Goal: Information Seeking & Learning: Learn about a topic

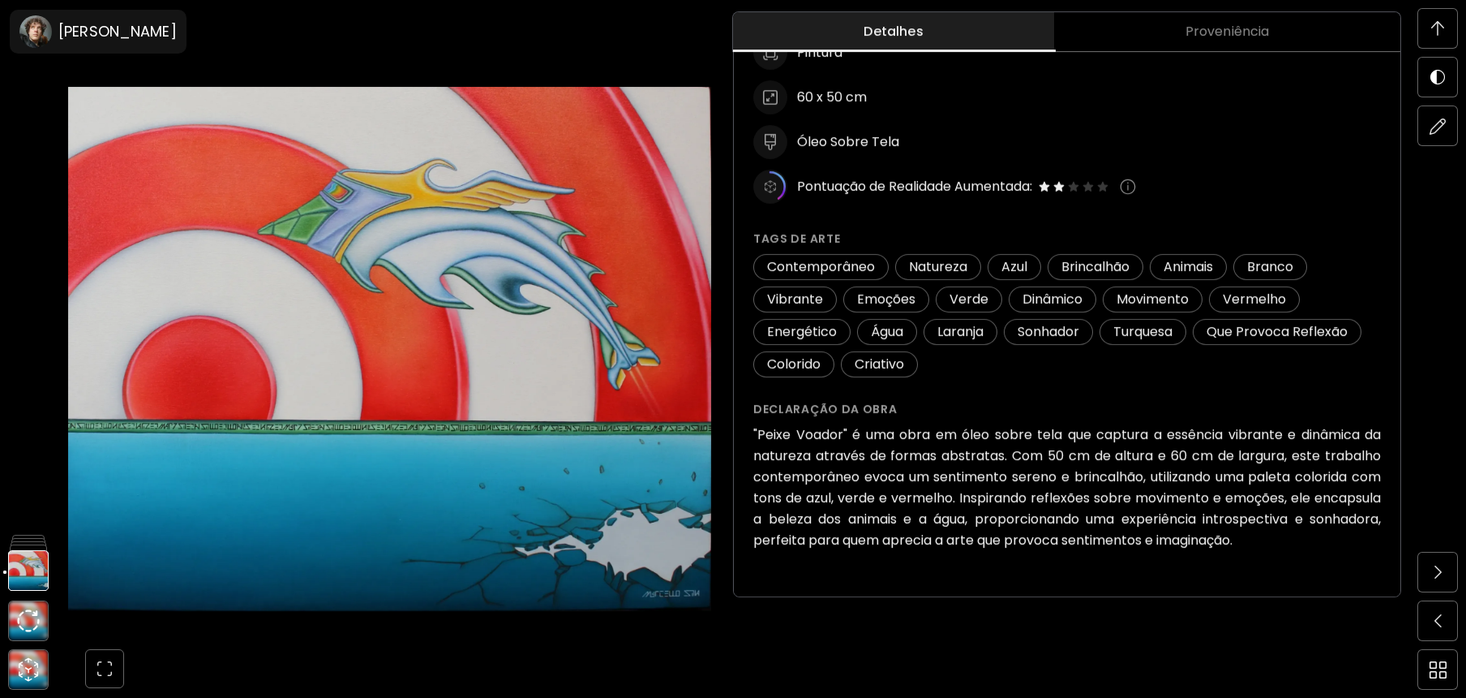
scroll to position [1639, 0]
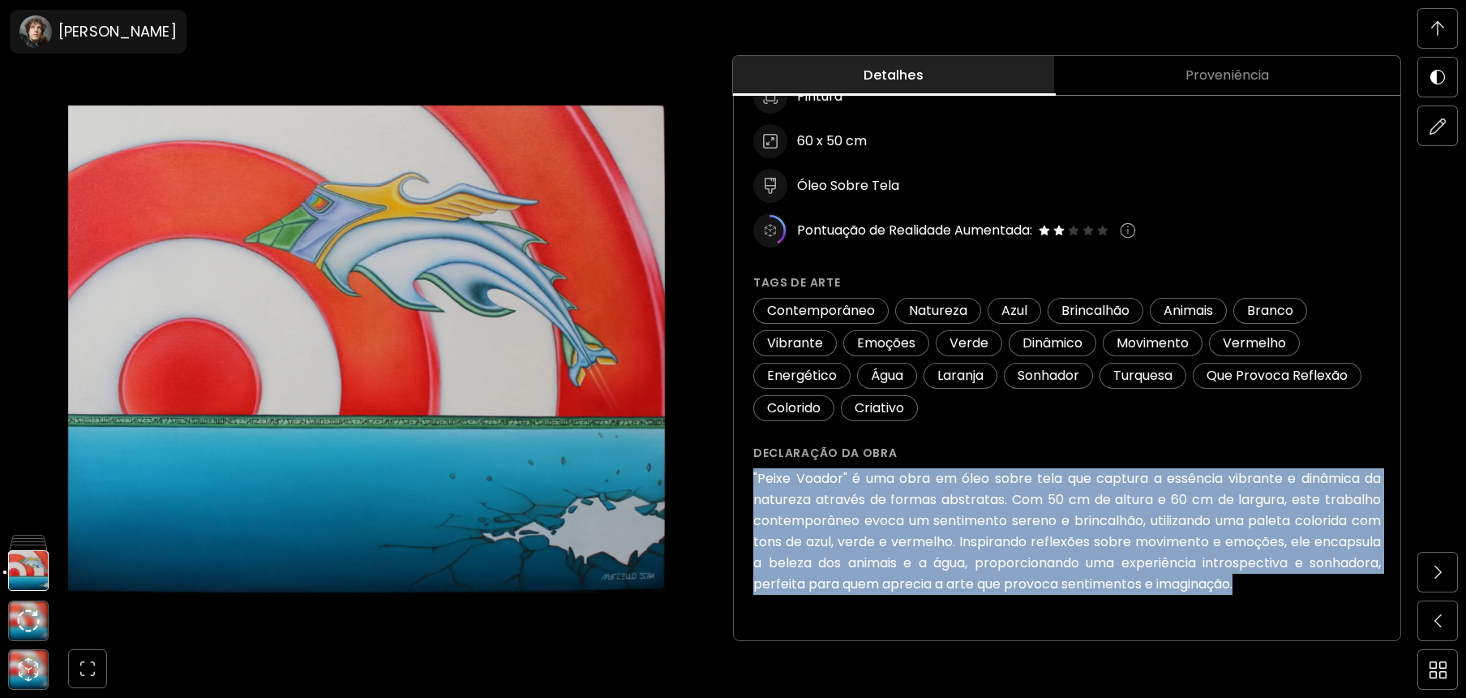
drag, startPoint x: 759, startPoint y: 475, endPoint x: 1266, endPoint y: 597, distance: 521.3
click at [1266, 597] on div "Peixe Voador (2023) Indisponível Detalhes da obra Pintura 60 x 50 cm Óleo Sobre…" at bounding box center [1067, 264] width 667 height 752
copy h6 ""Peixe Voador" é uma obra em óleo sobre tela que captura a essência vibrante e …"
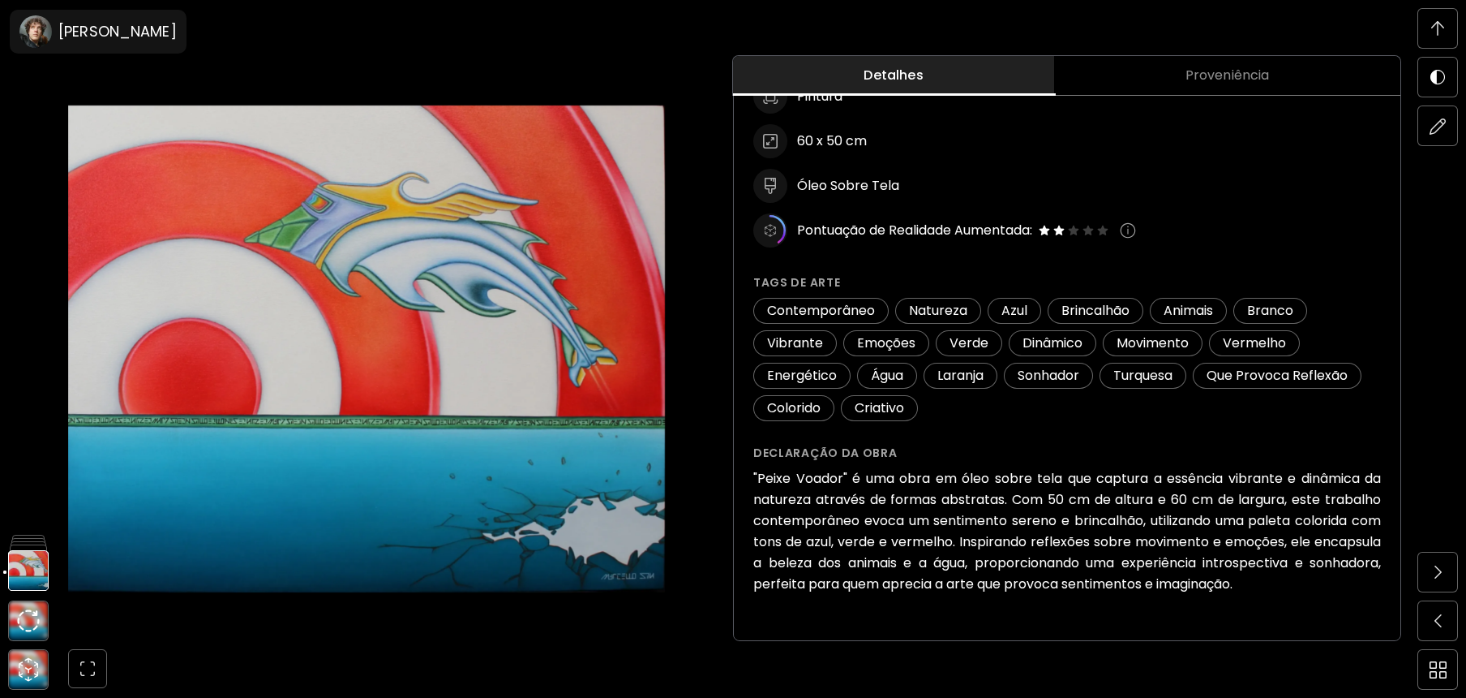
click at [1363, 438] on p "Peixe Voador (2023) Indisponível Detalhes da obra Pintura 60 x 50 cm Óleo Sobre…" at bounding box center [1068, 270] width 628 height 648
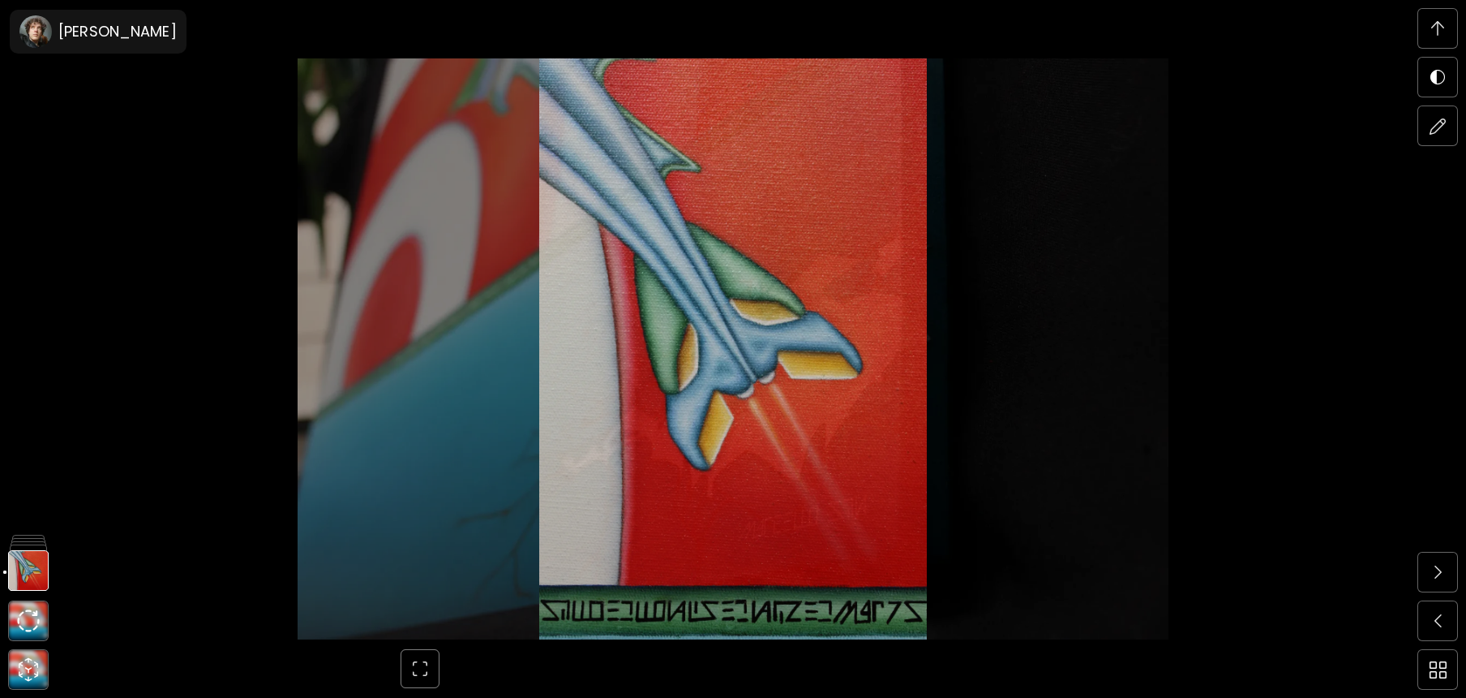
scroll to position [3278, 0]
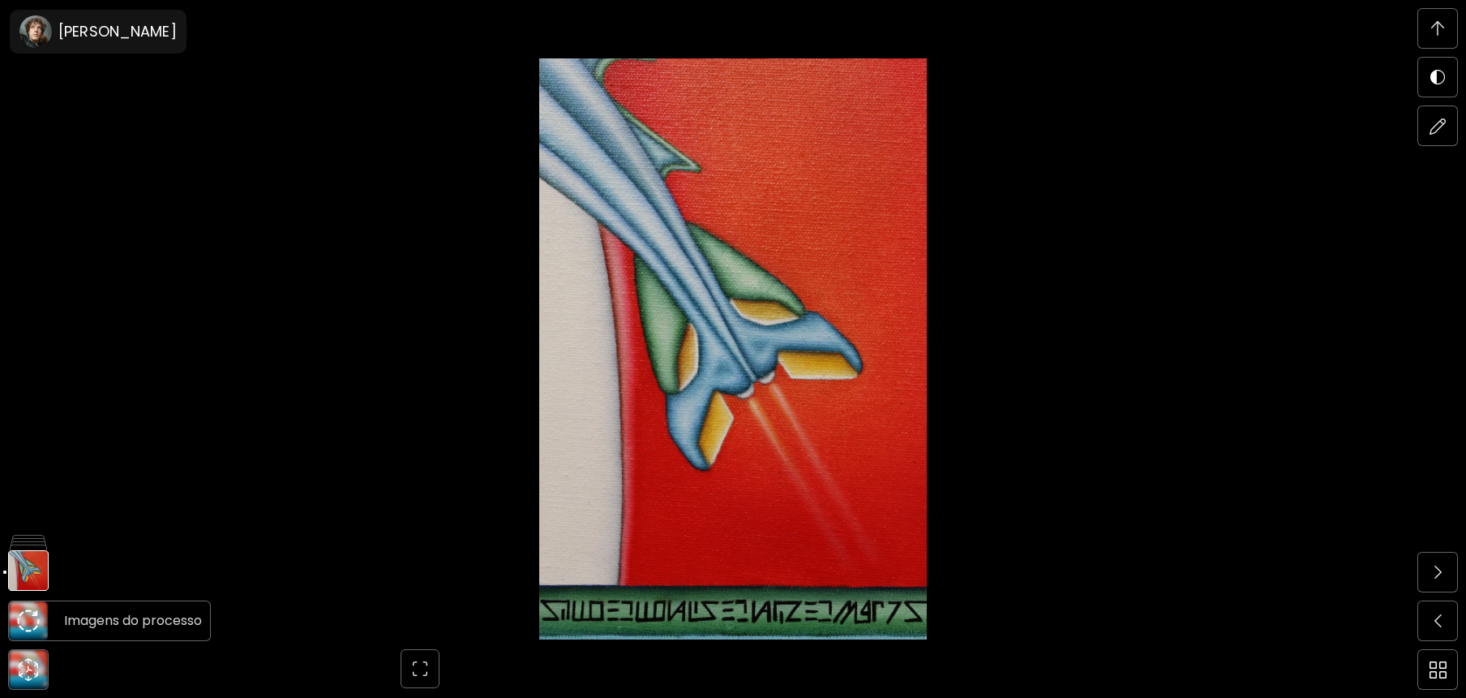
click at [28, 624] on img at bounding box center [28, 620] width 23 height 23
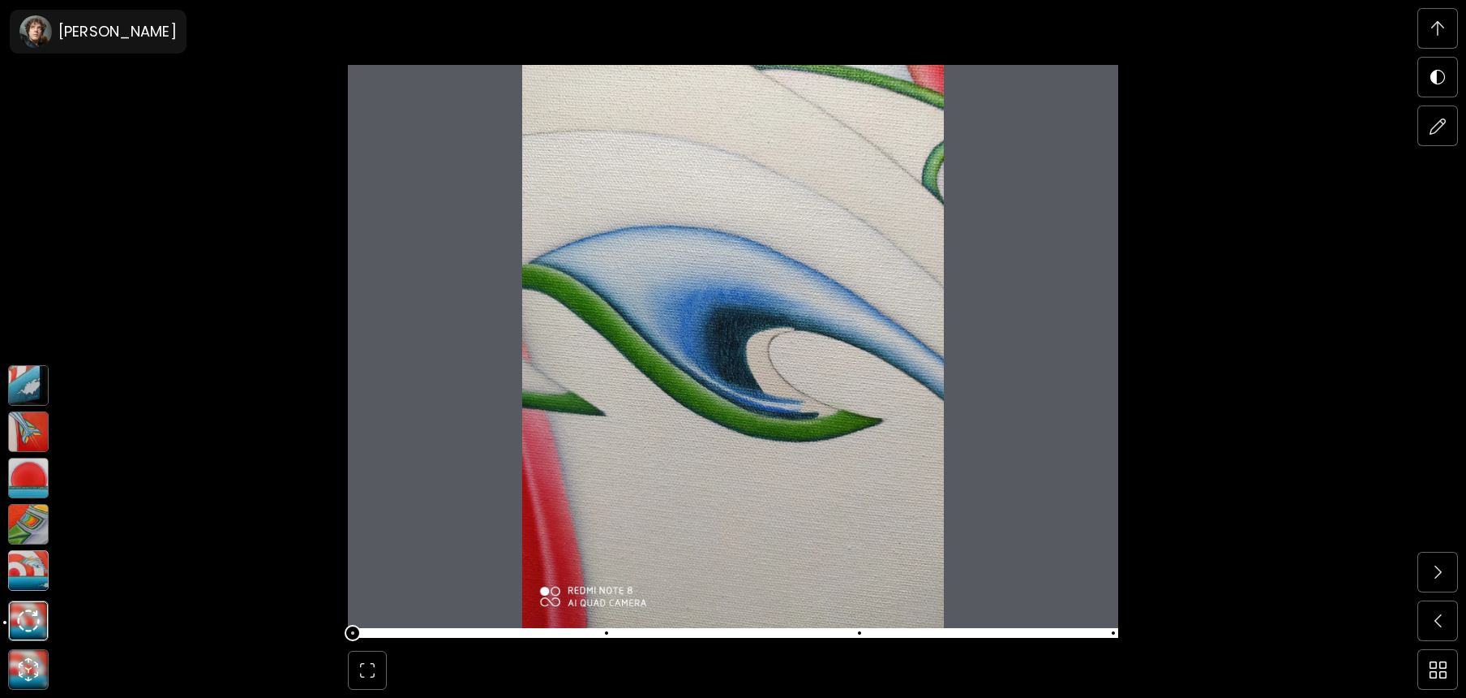
click at [24, 565] on img at bounding box center [28, 570] width 41 height 41
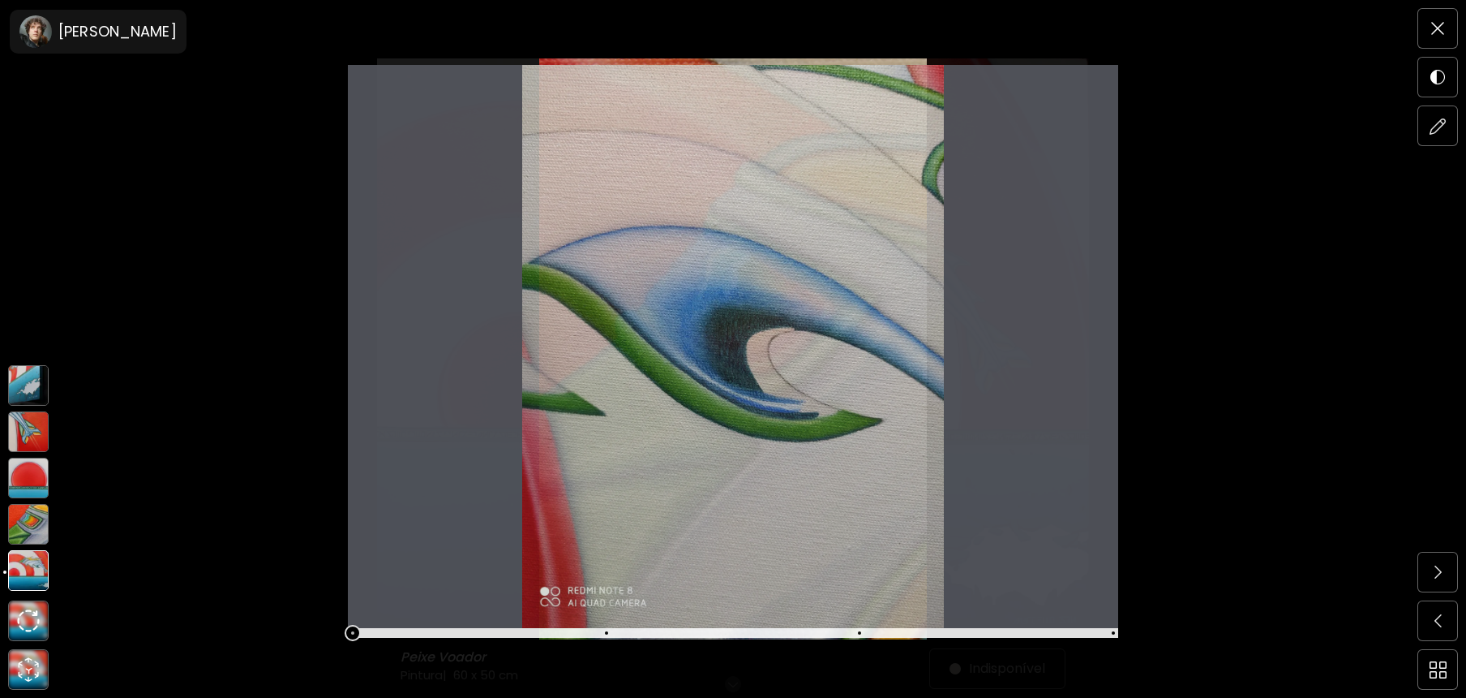
scroll to position [0, 0]
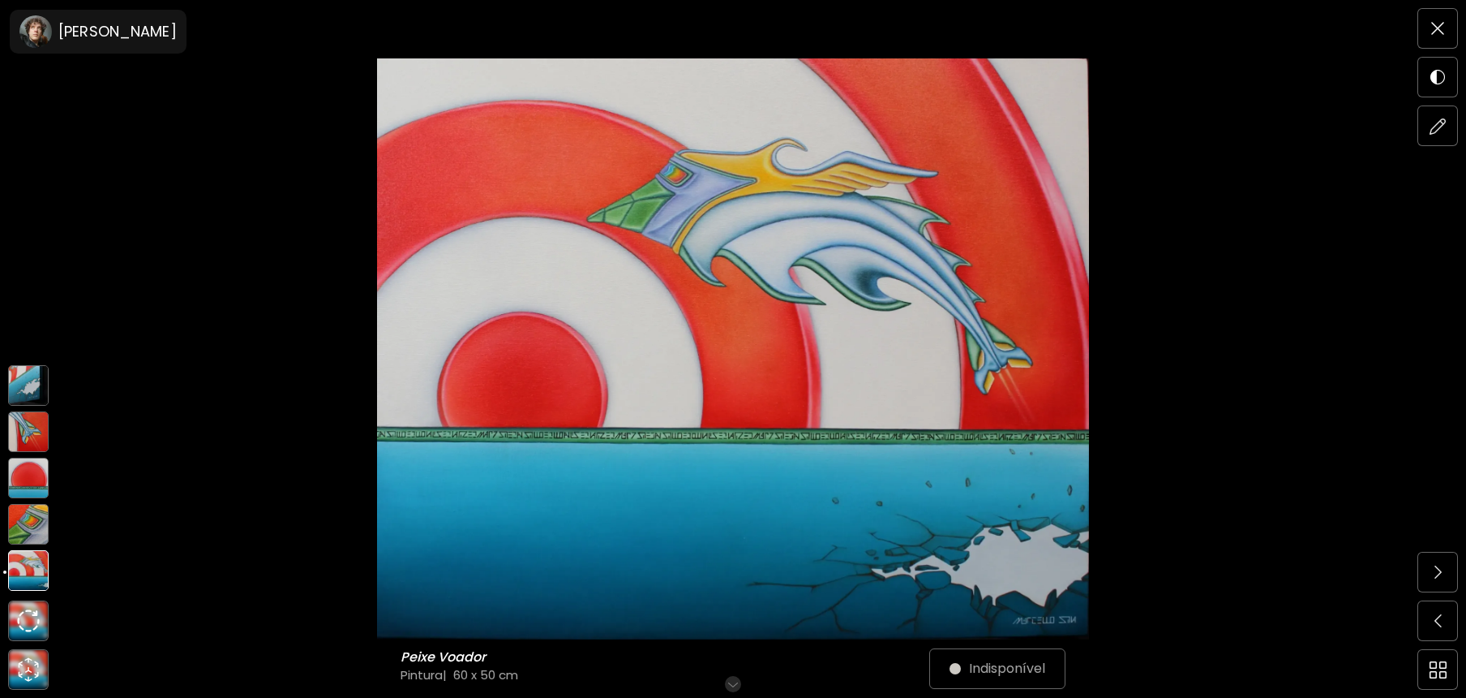
click at [34, 508] on img at bounding box center [28, 524] width 41 height 41
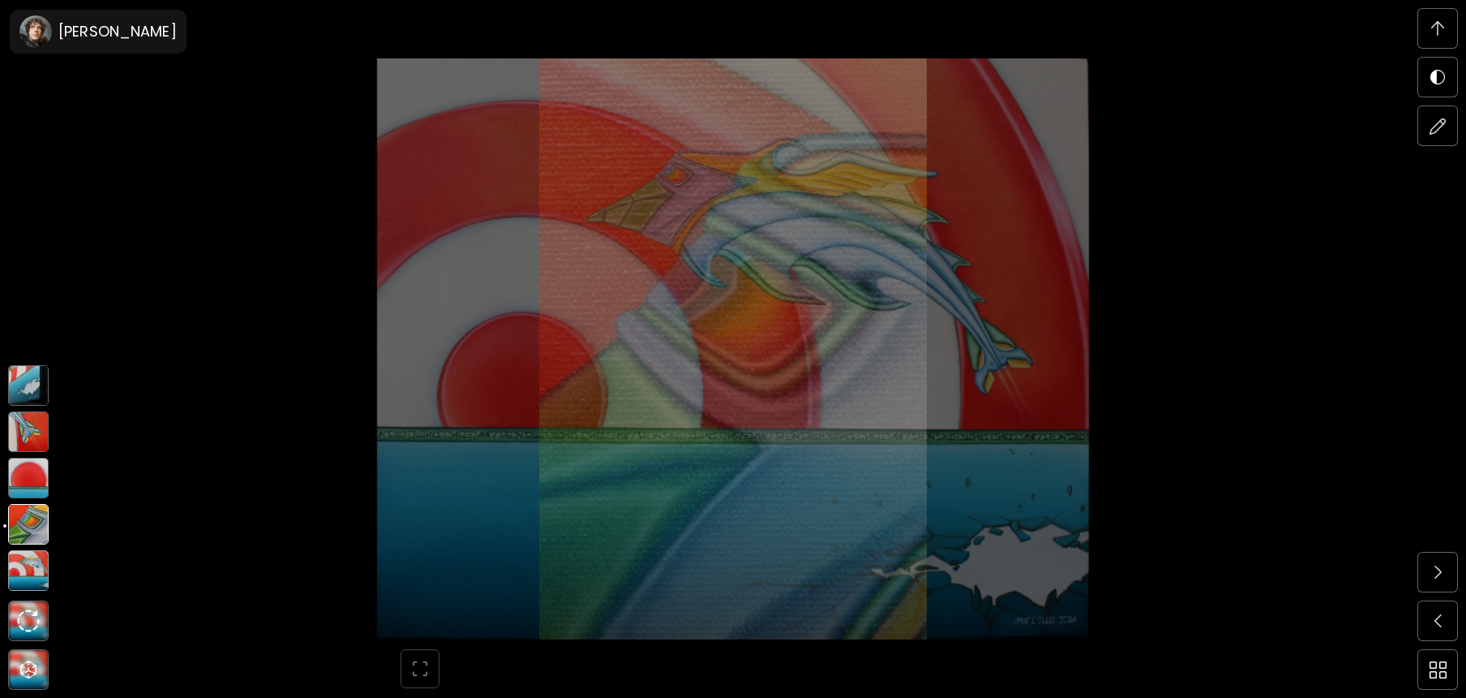
scroll to position [172, 0]
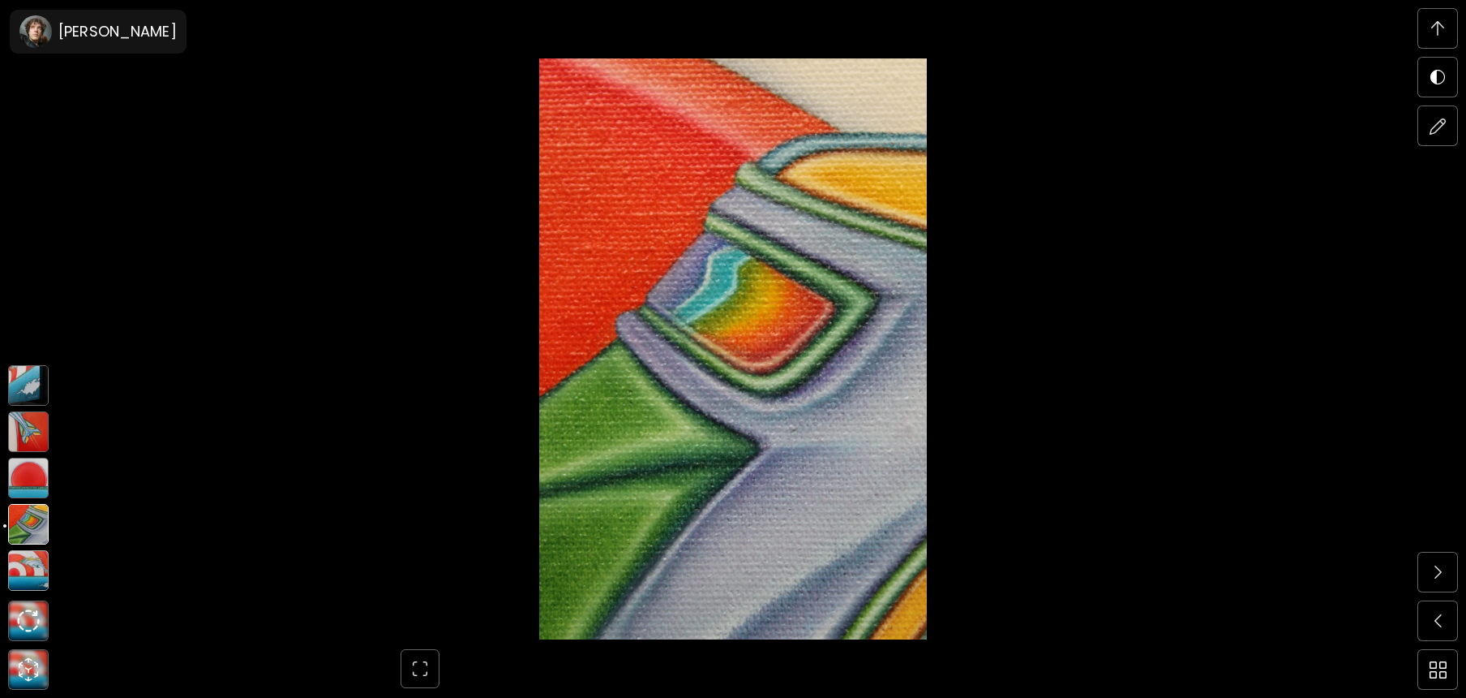
click at [33, 481] on img at bounding box center [28, 477] width 41 height 41
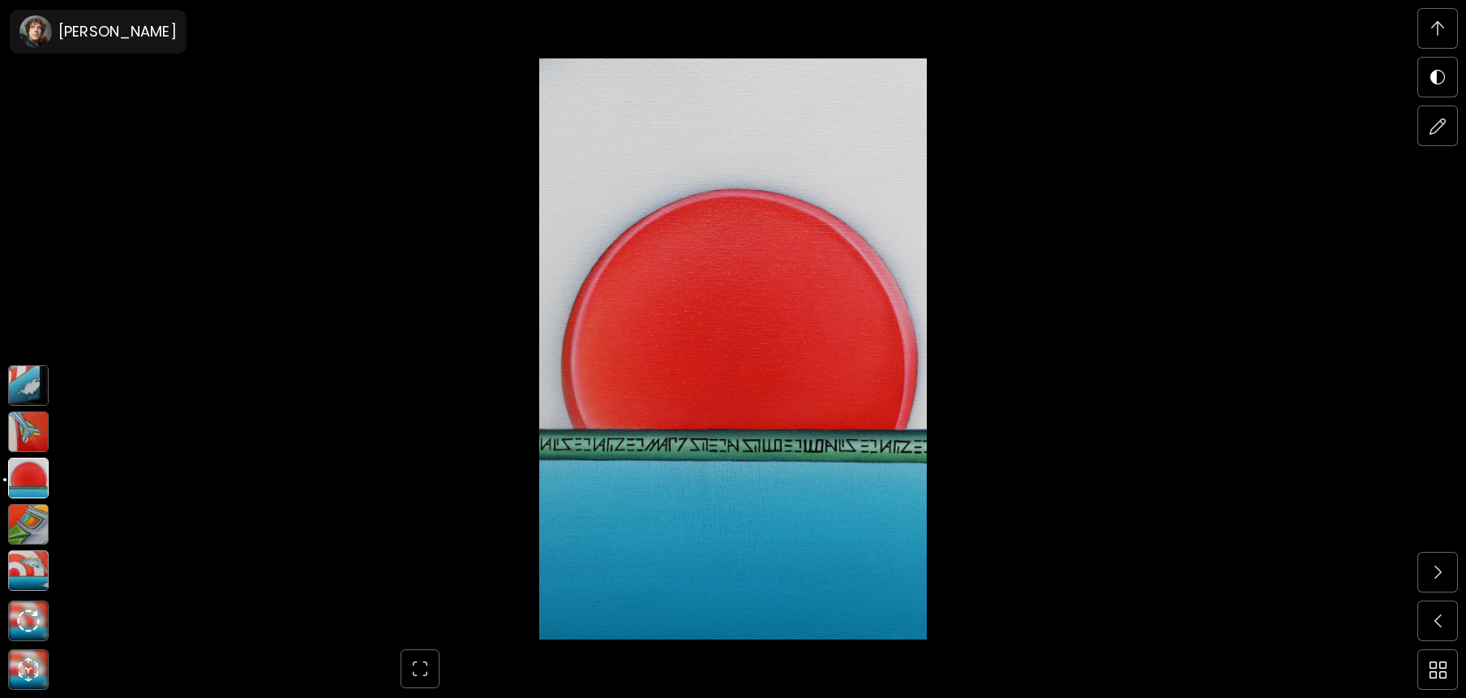
click at [24, 423] on img at bounding box center [28, 431] width 41 height 41
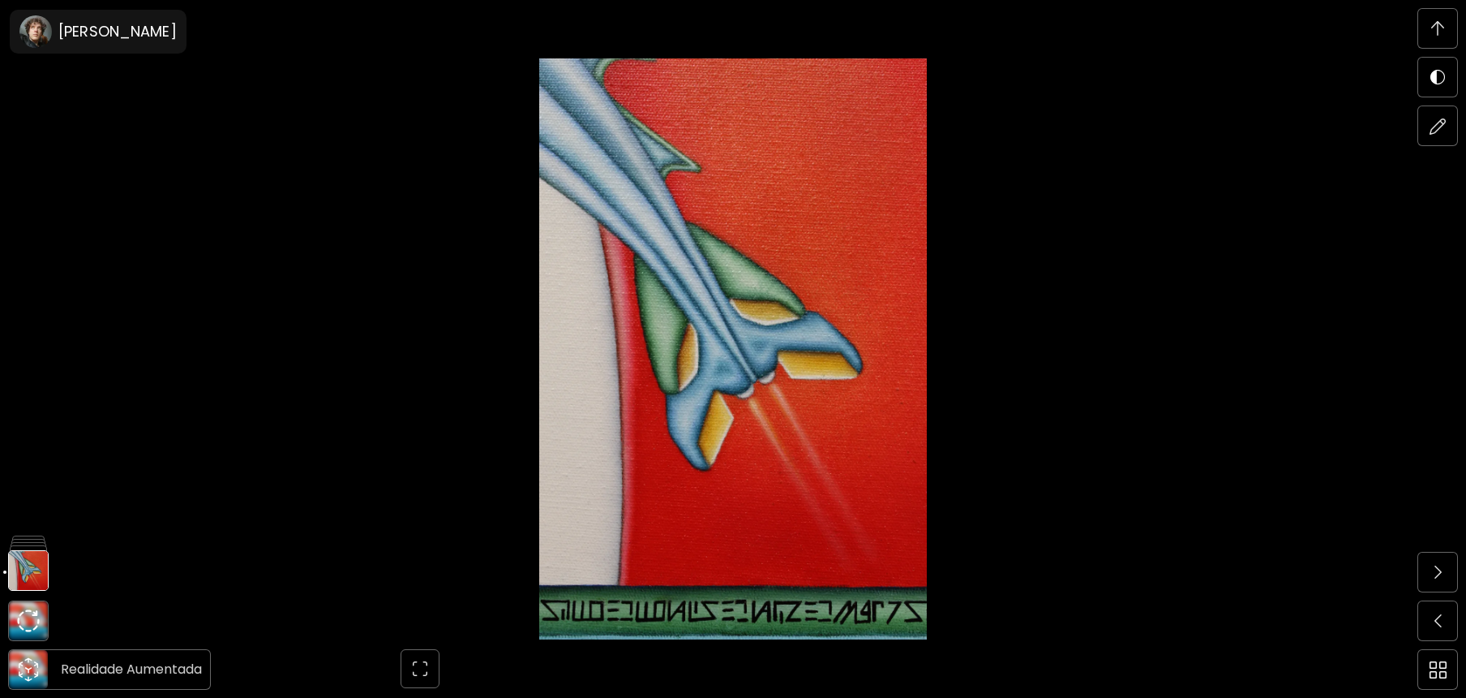
click at [30, 666] on icon "animation" at bounding box center [28, 669] width 26 height 26
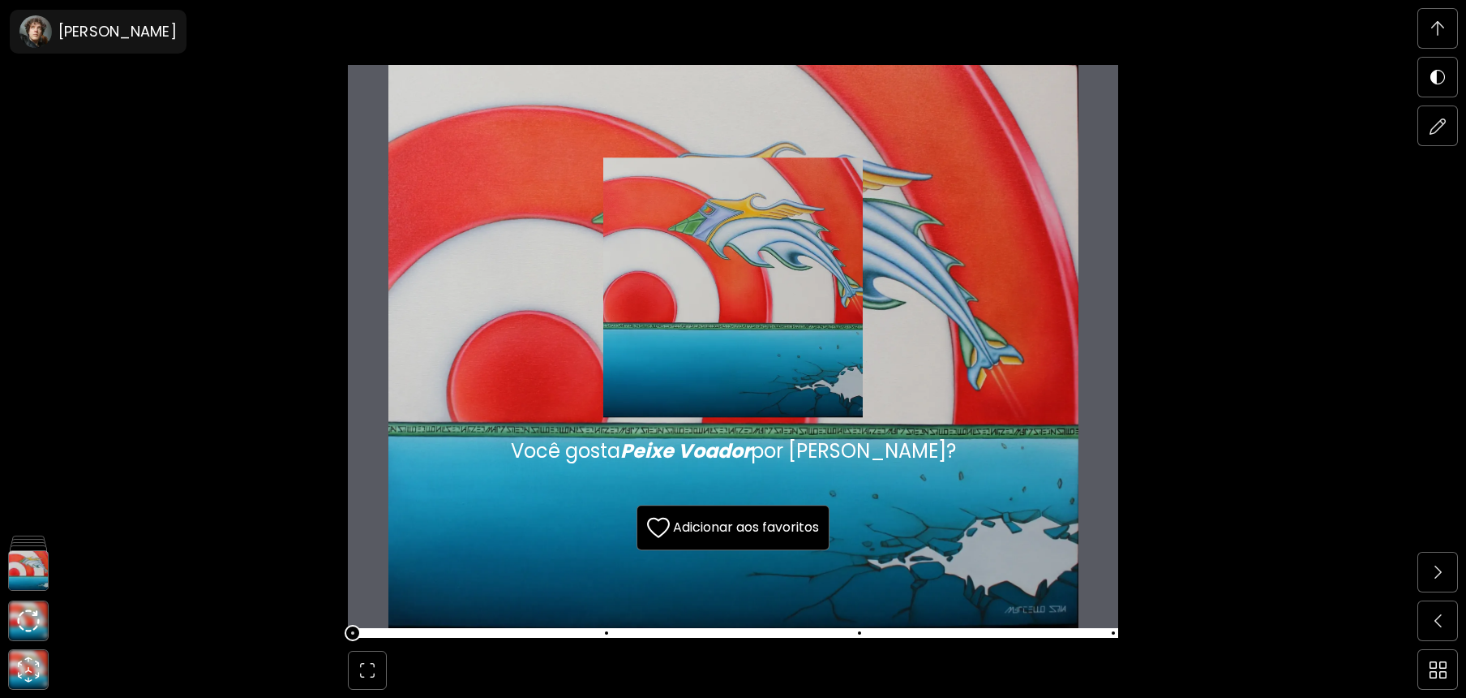
scroll to position [8991, 0]
